Goal: Information Seeking & Learning: Learn about a topic

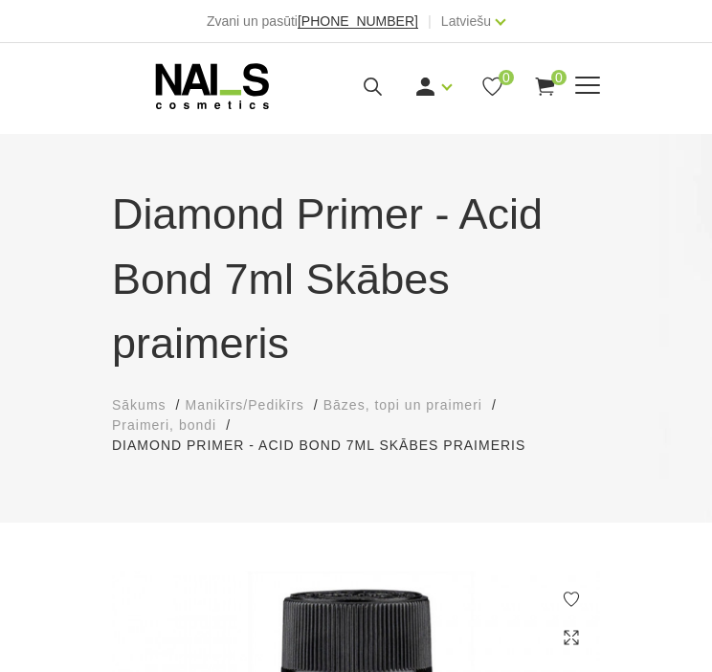
click at [368, 82] on icon at bounding box center [373, 87] width 24 height 24
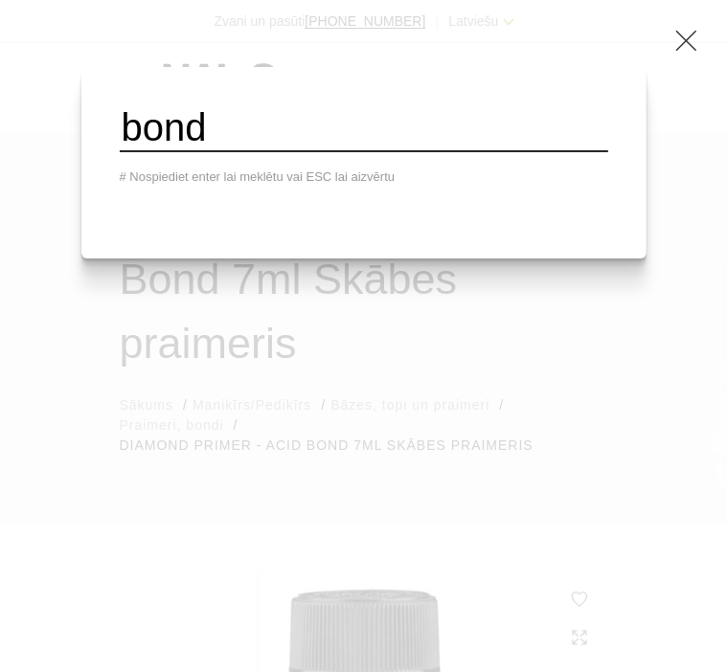
type input "bond"
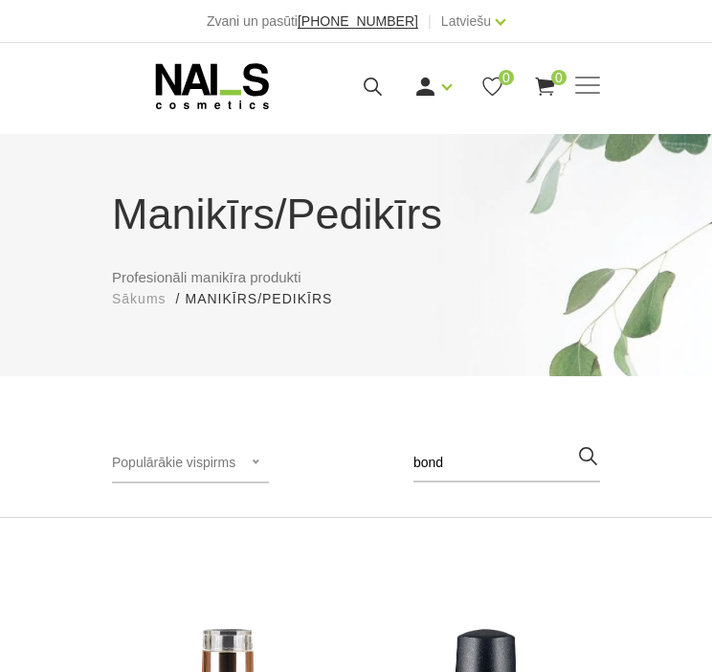
scroll to position [383, 0]
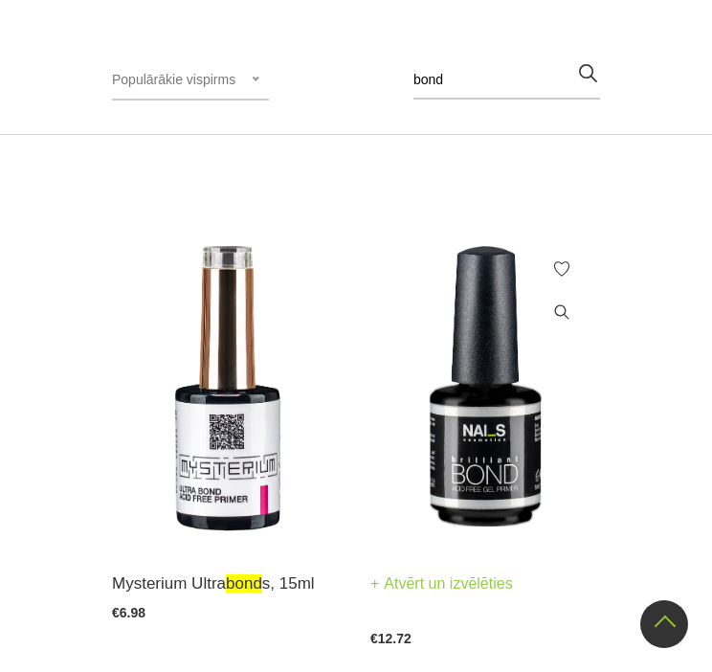
click at [545, 418] on img at bounding box center [485, 389] width 230 height 316
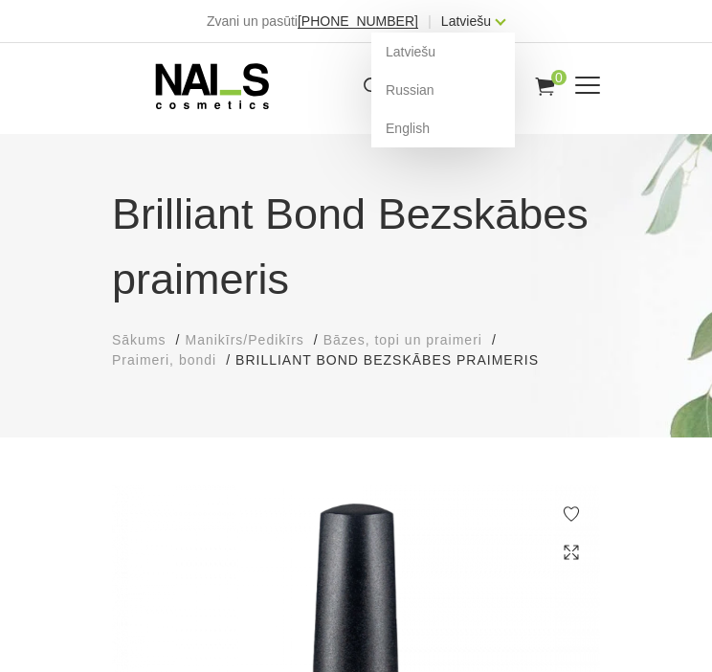
click at [467, 28] on link "Latviešu" at bounding box center [466, 21] width 50 height 23
click at [400, 131] on link "English" at bounding box center [443, 128] width 144 height 38
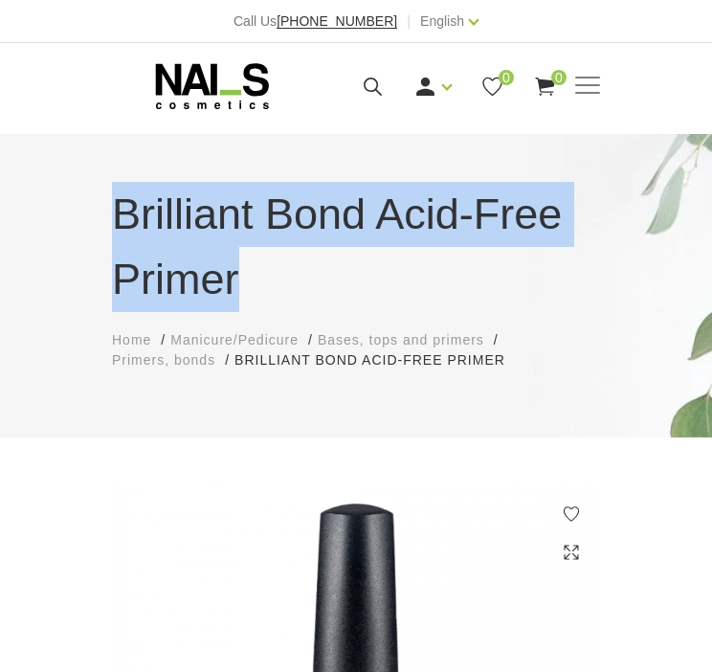
drag, startPoint x: 123, startPoint y: 213, endPoint x: 245, endPoint y: 281, distance: 140.6
click at [245, 281] on div "Brilliant Bond Acid-Free Primer Home Manicure/Pedicure Bases, tops and primers …" at bounding box center [356, 276] width 517 height 189
copy h1 "Brilliant Bond Acid-Free Primer"
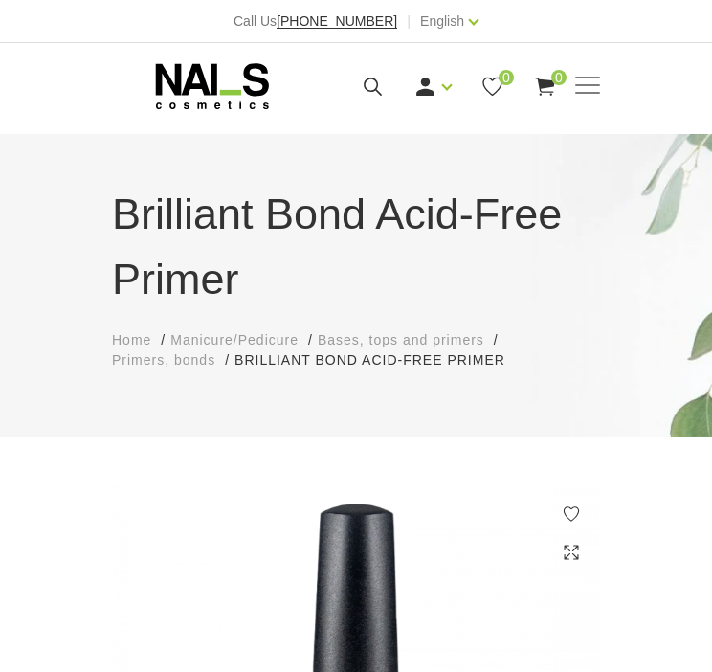
click at [174, 421] on div "Brilliant Bond Acid-Free Primer Home Manicure/Pedicure Bases, tops and primers …" at bounding box center [356, 285] width 712 height 303
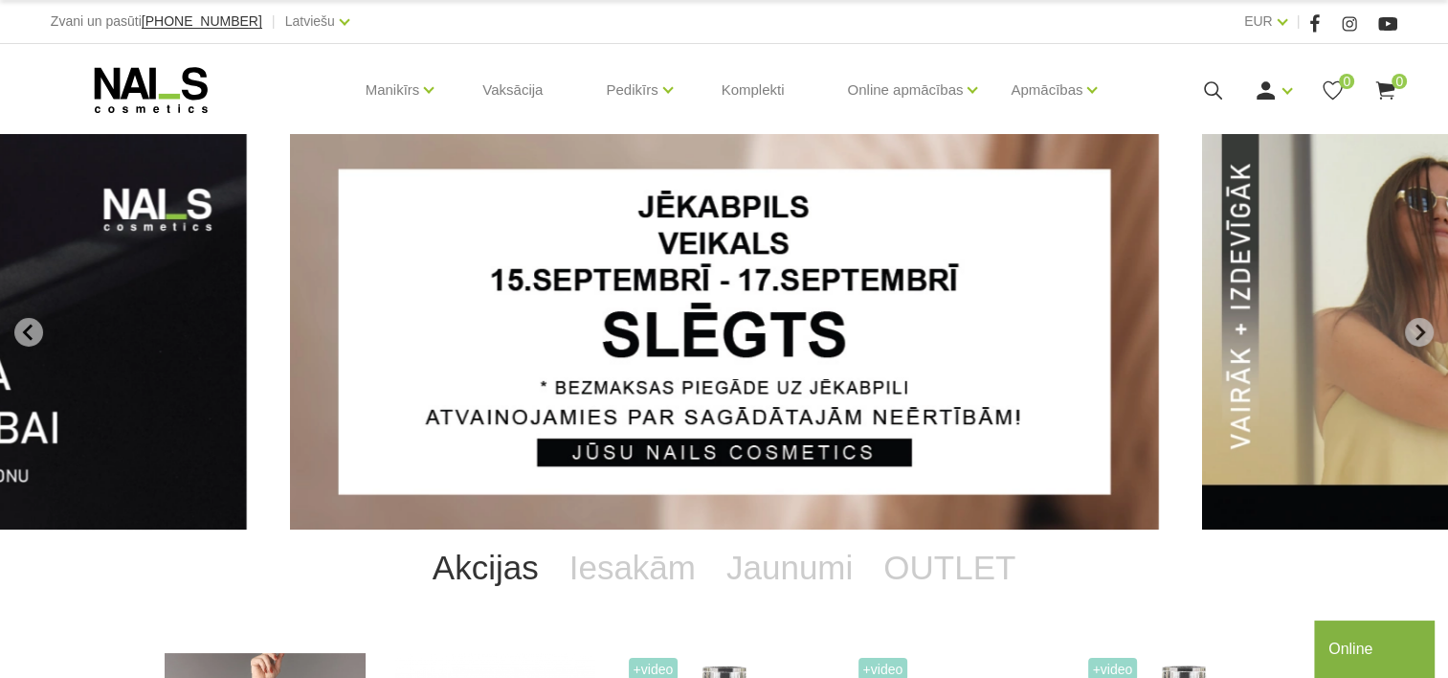
click at [1214, 75] on div "Manikīrs Gēllakas Bāzes, topi un praimeri Gēlu sistēmas Dizaina sistēmas Dažādi…" at bounding box center [724, 90] width 1347 height 92
click at [1213, 84] on icon at bounding box center [1213, 90] width 24 height 24
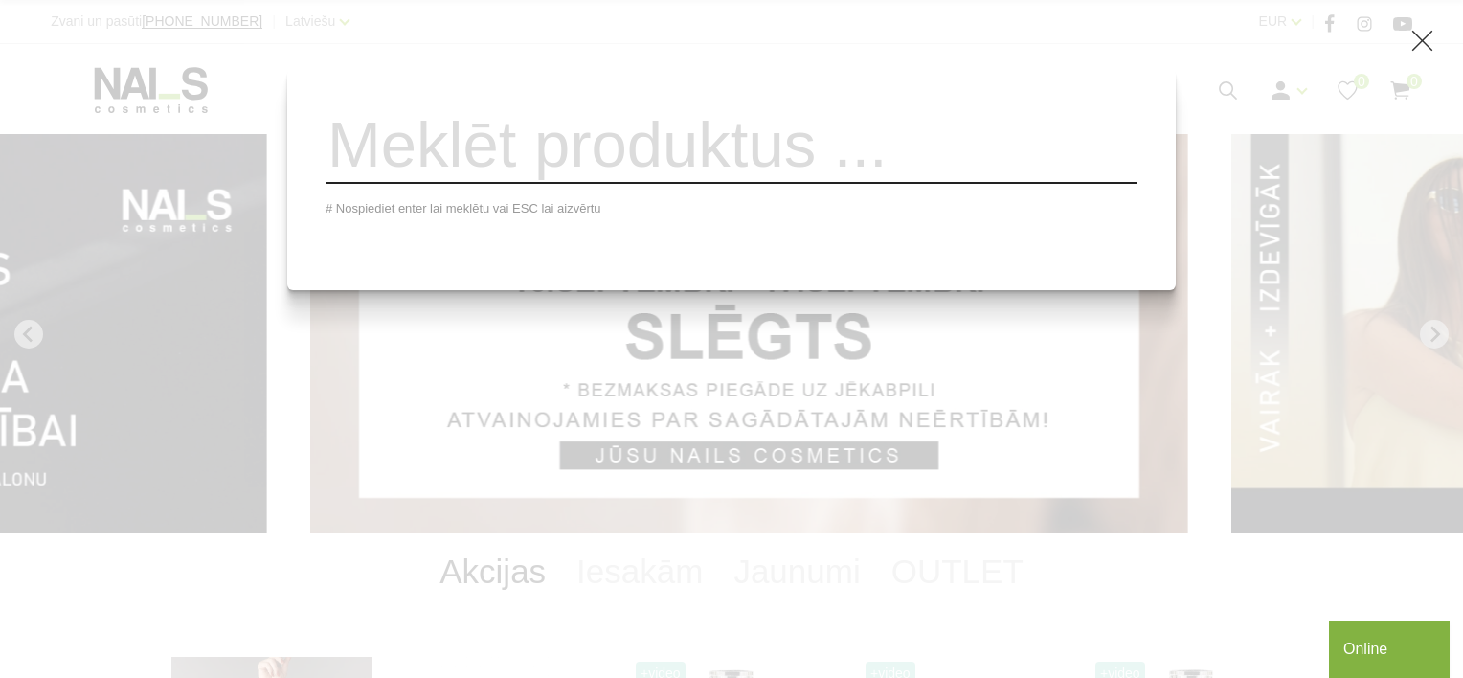
paste input "GEL BRUSH CLEANSER & RESTORE"
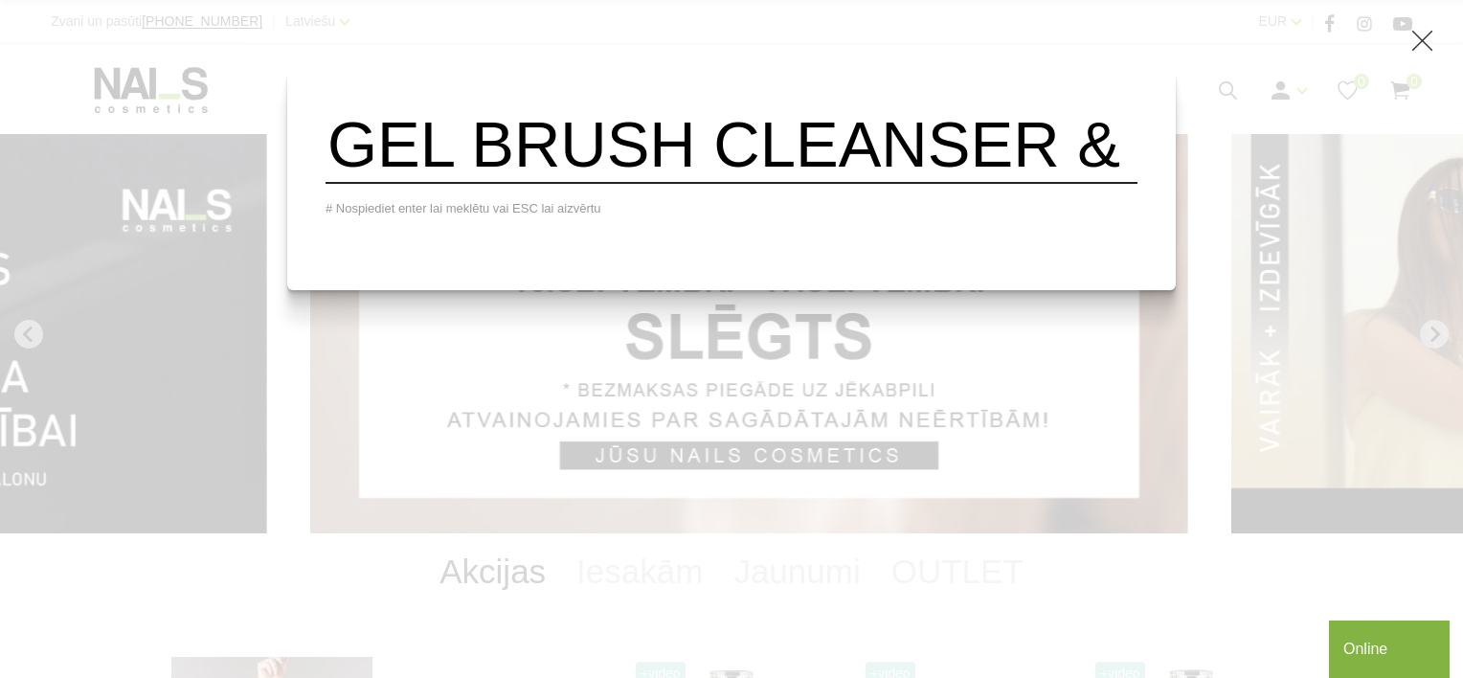
scroll to position [0, 257]
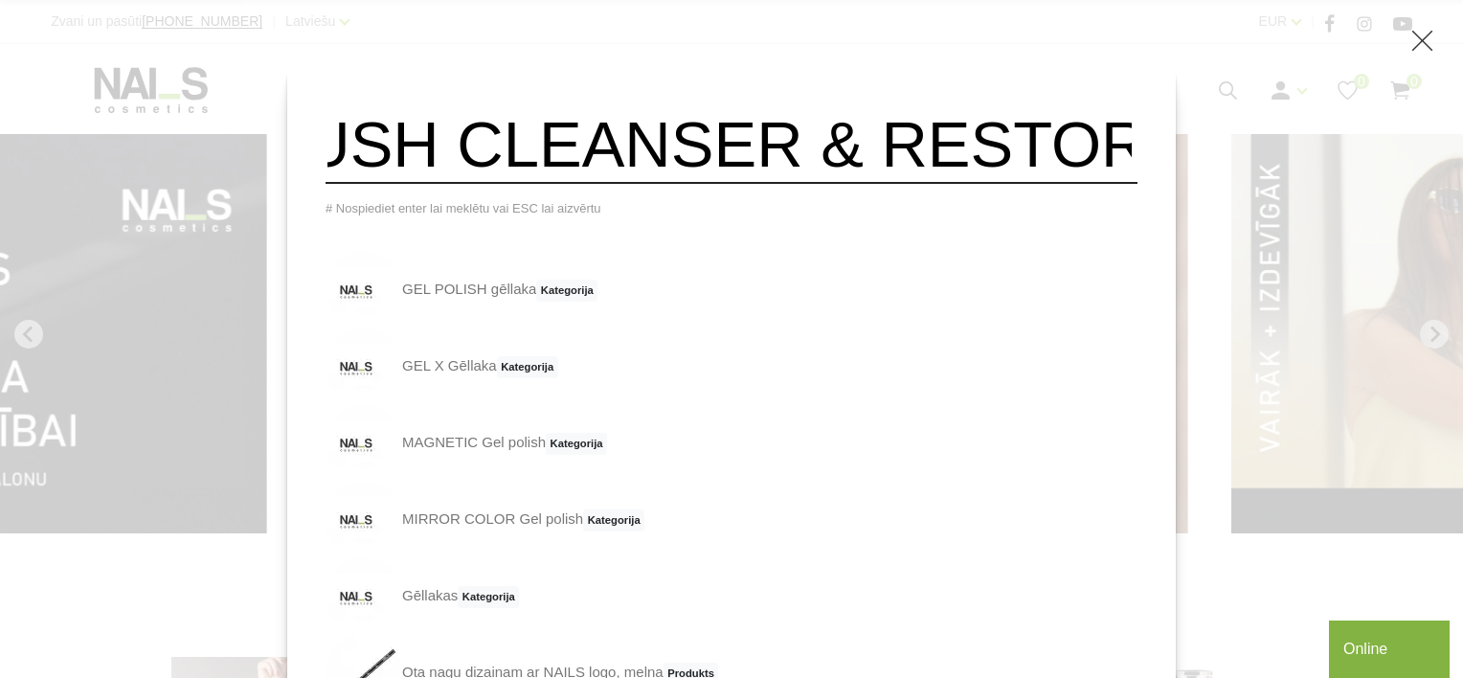
type input "GEL BRUSH CLEANSER & RESTORE"
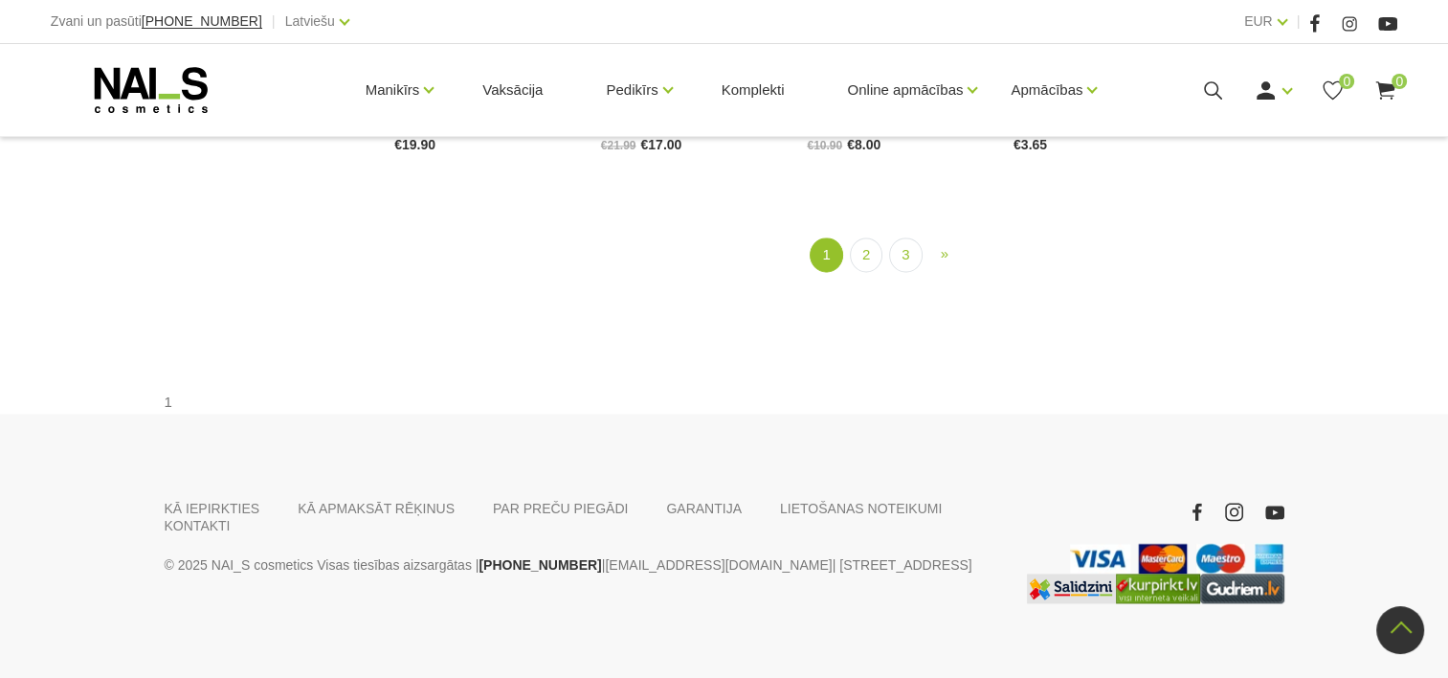
scroll to position [2106, 0]
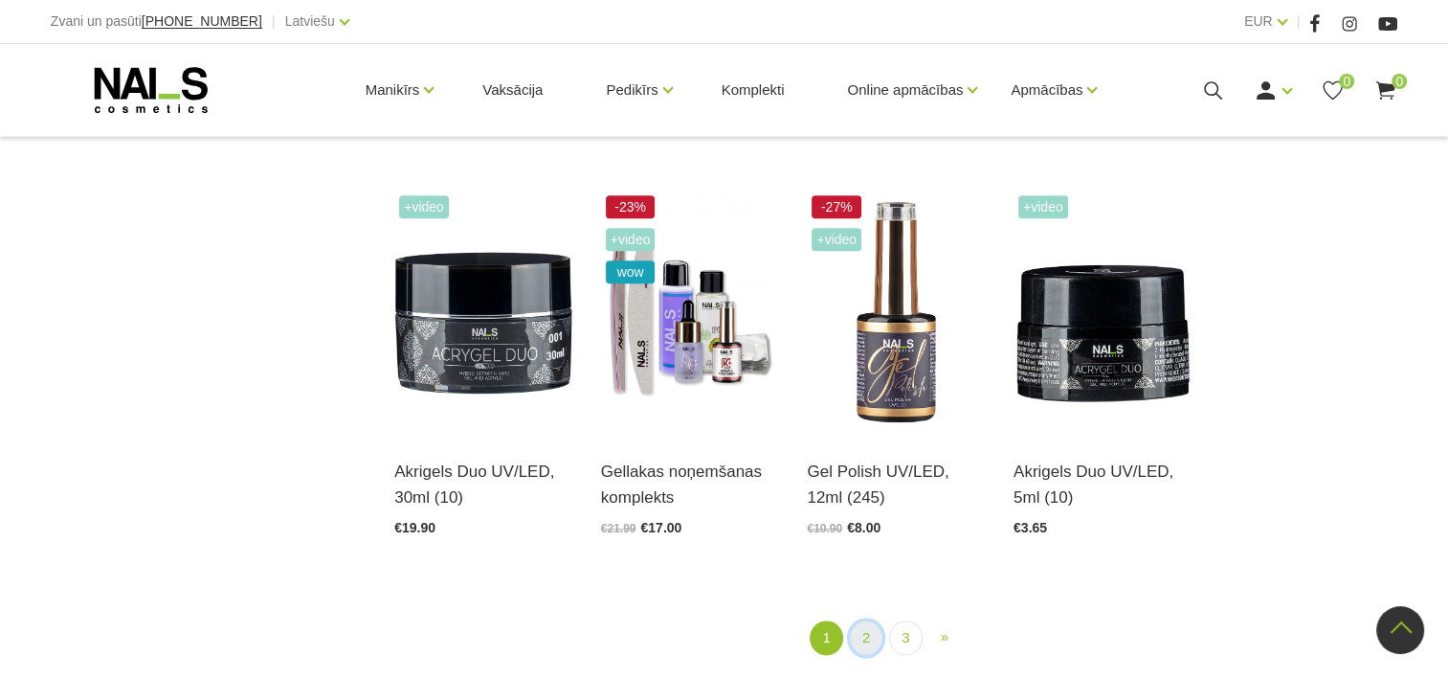
click at [862, 636] on link "2" at bounding box center [866, 637] width 33 height 35
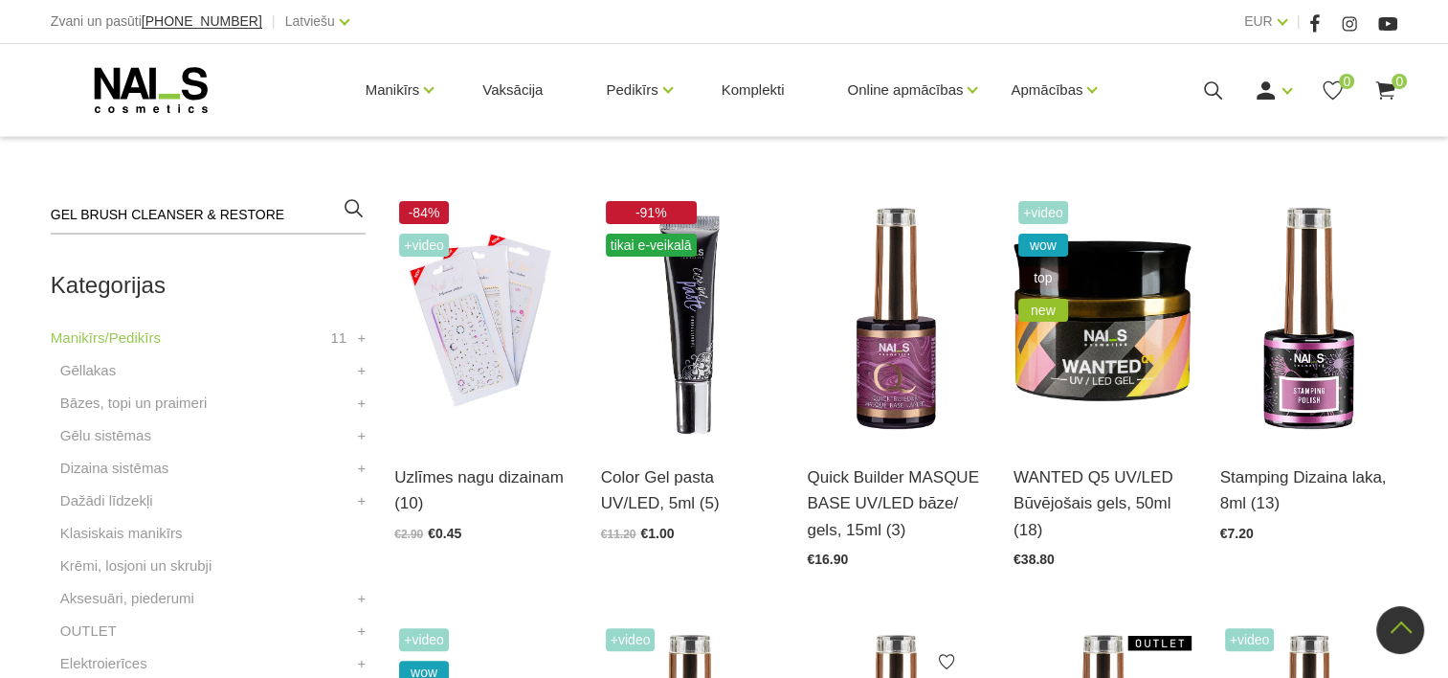
scroll to position [414, 0]
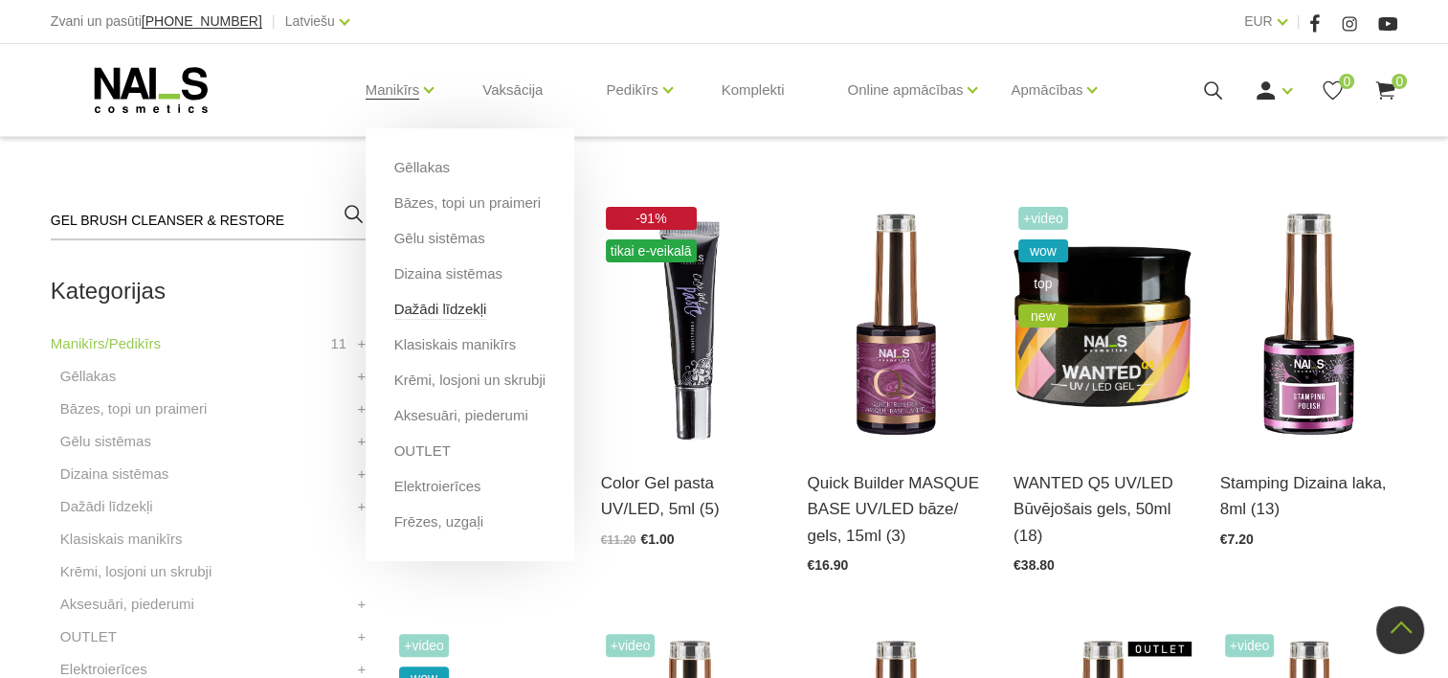
click at [443, 307] on link "Dažādi līdzekļi" at bounding box center [440, 309] width 93 height 21
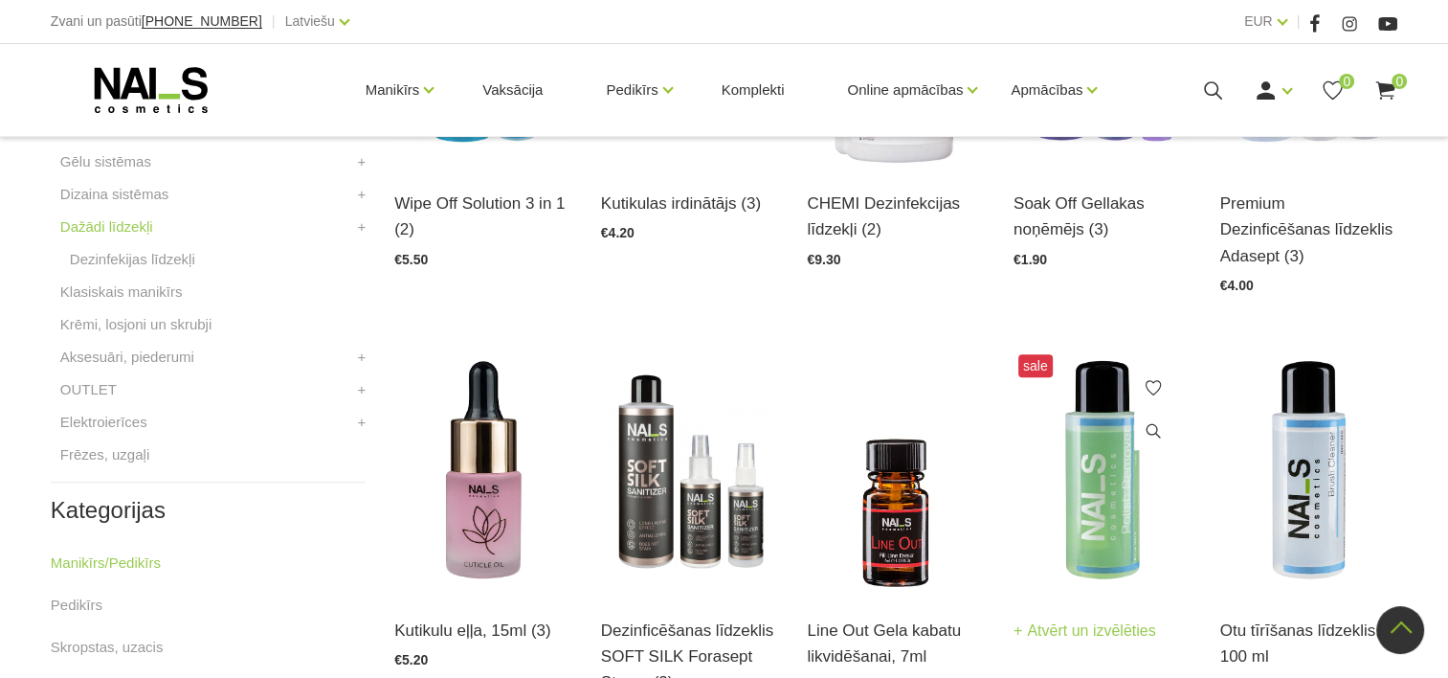
scroll to position [1053, 0]
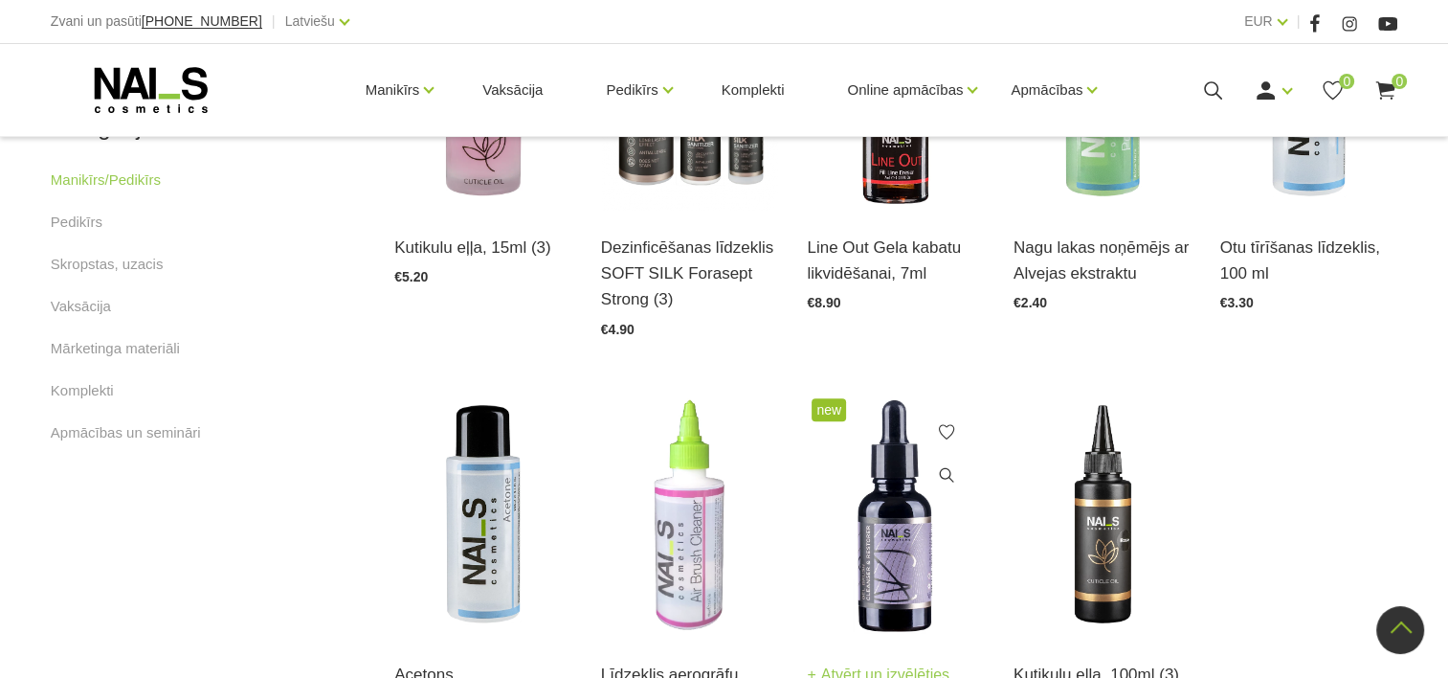
click at [863, 468] on img at bounding box center [896, 515] width 178 height 244
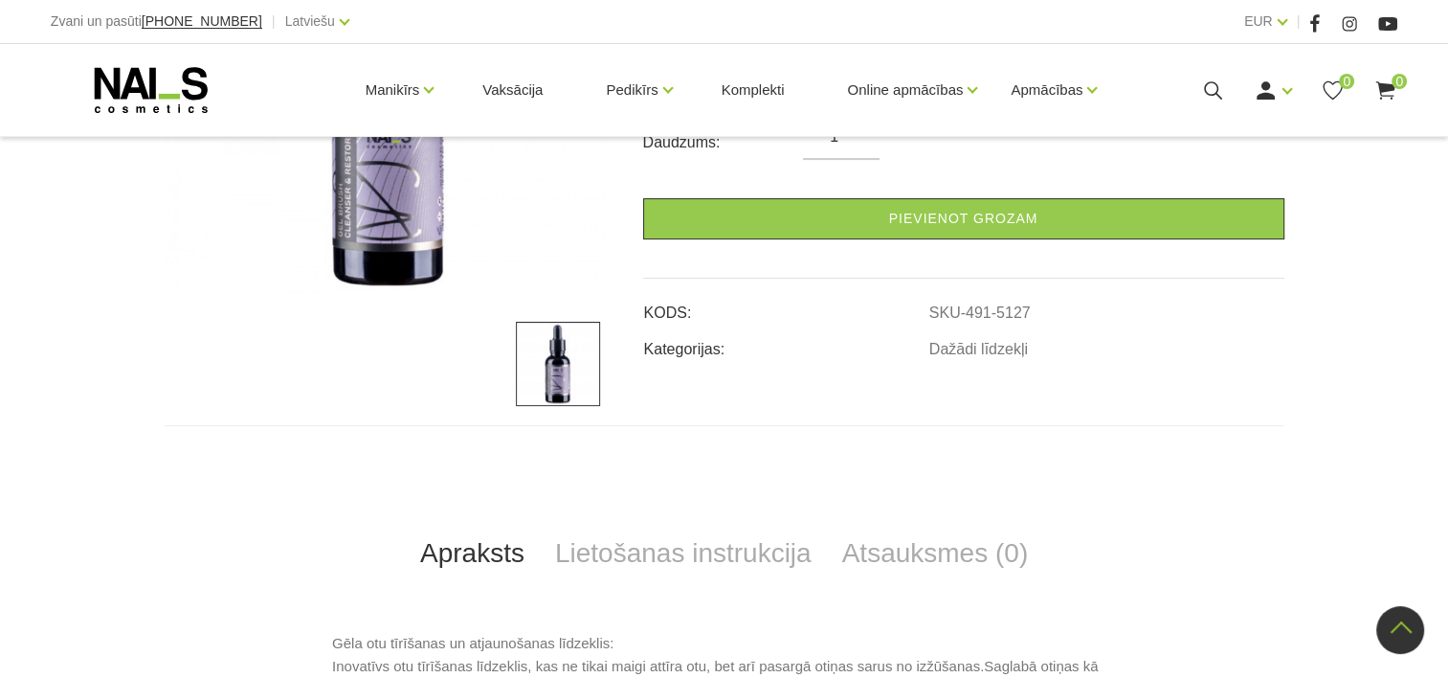
scroll to position [574, 0]
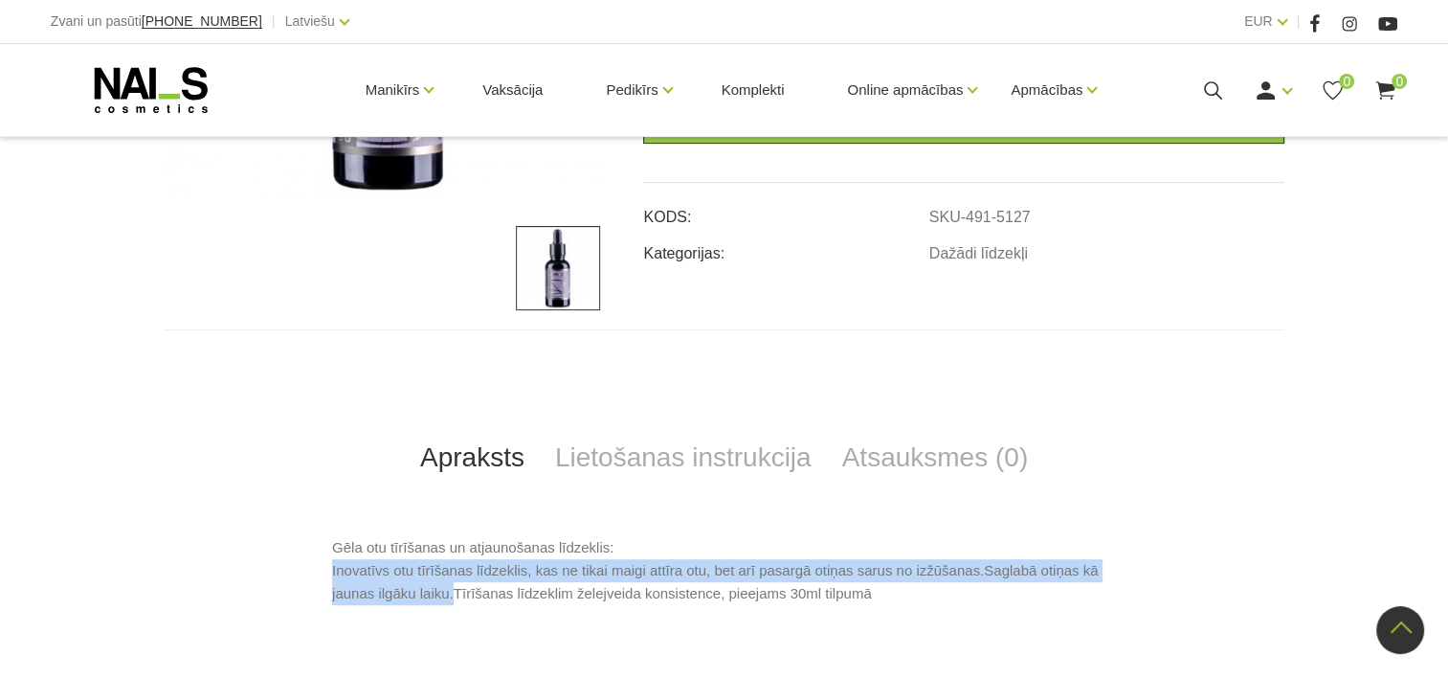
drag, startPoint x: 333, startPoint y: 565, endPoint x: 453, endPoint y: 596, distance: 123.8
click at [453, 596] on p "Gēla otu tīrīšanas un atjaunošanas līdzeklis: Inovatīvs otu tīrīšanas līdzeklis…" at bounding box center [724, 570] width 784 height 69
copy p "Inovatīvs otu tīrīšanas līdzeklis, kas ne tikai maigi attīra otu, bet arī pasar…"
